Goal: Task Accomplishment & Management: Use online tool/utility

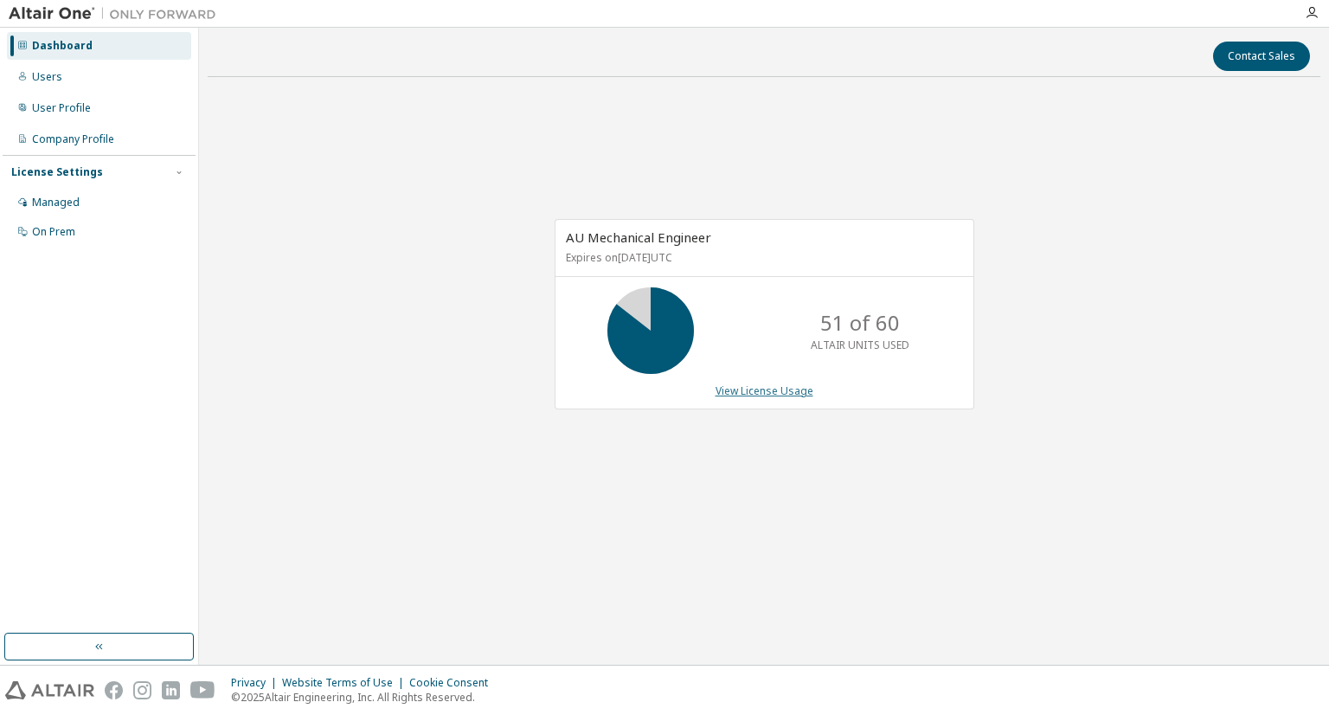
click at [757, 393] on link "View License Usage" at bounding box center [765, 390] width 98 height 15
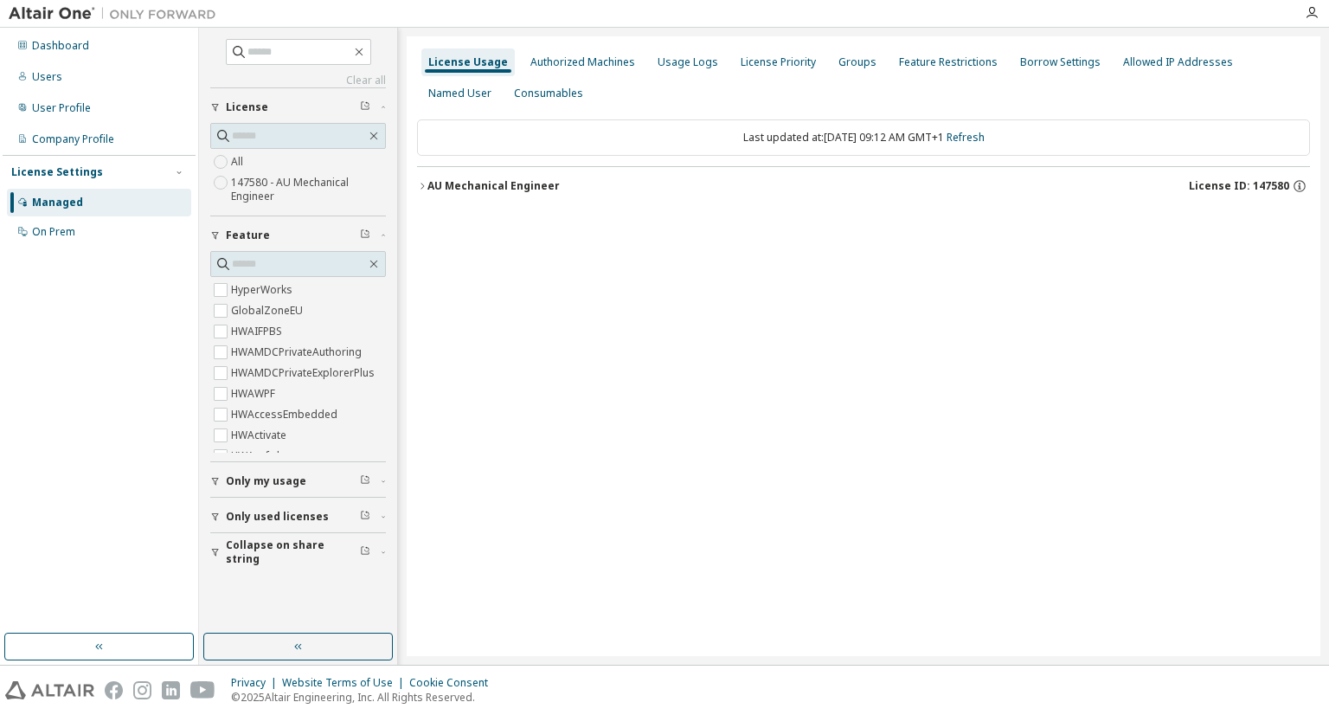
click at [466, 186] on div "AU Mechanical Engineer" at bounding box center [494, 186] width 132 height 14
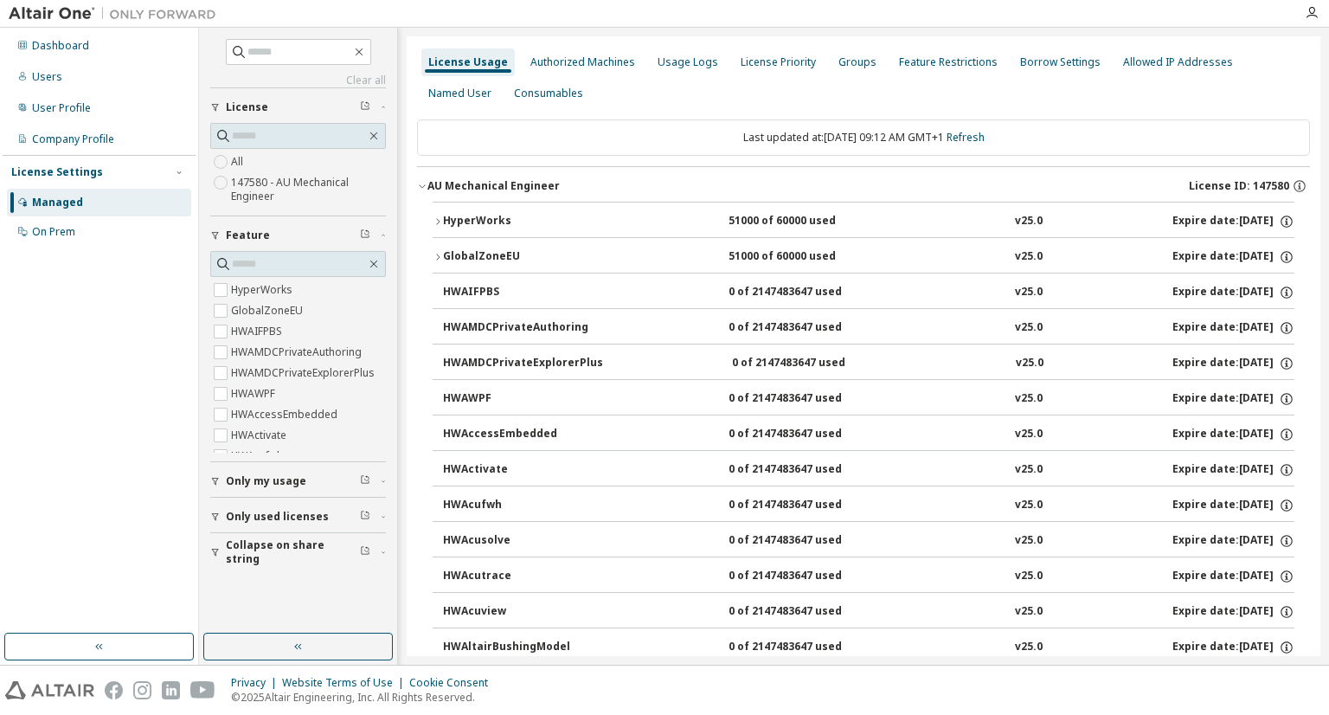
click at [459, 221] on div "HyperWorks" at bounding box center [521, 222] width 156 height 16
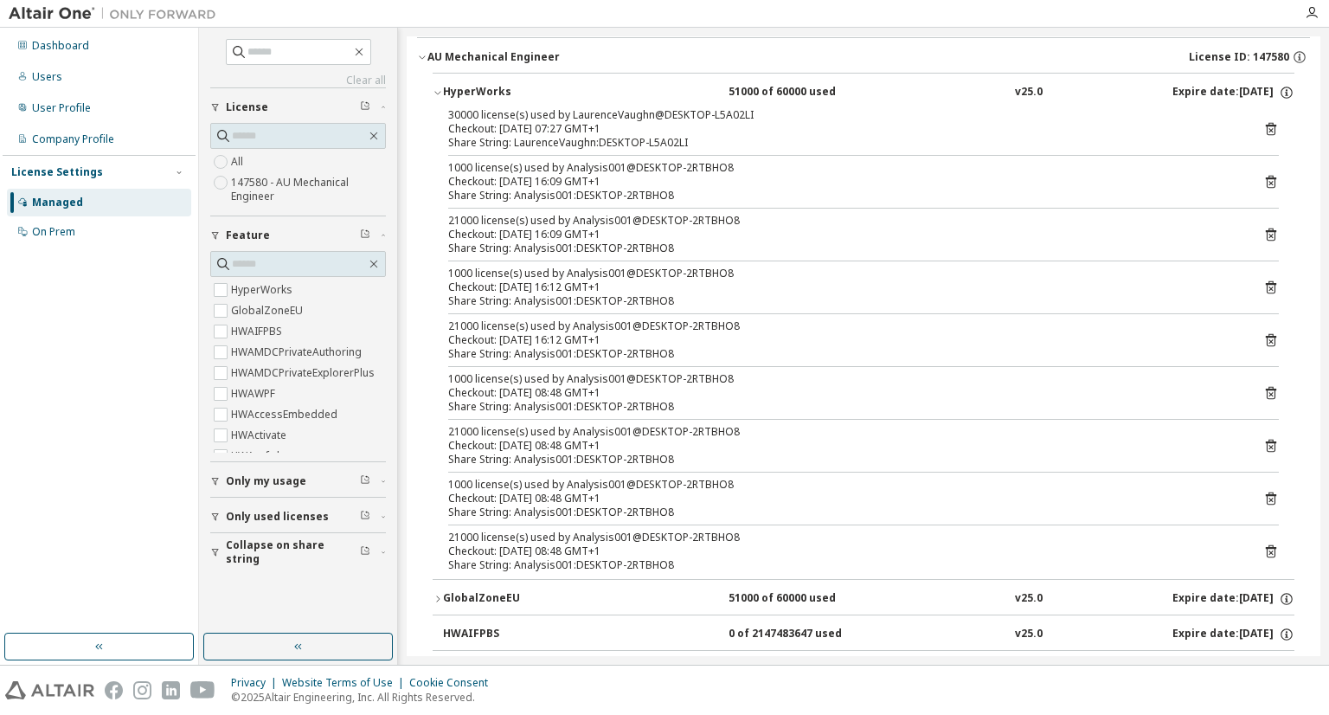
scroll to position [173, 0]
